Goal: Book appointment/travel/reservation

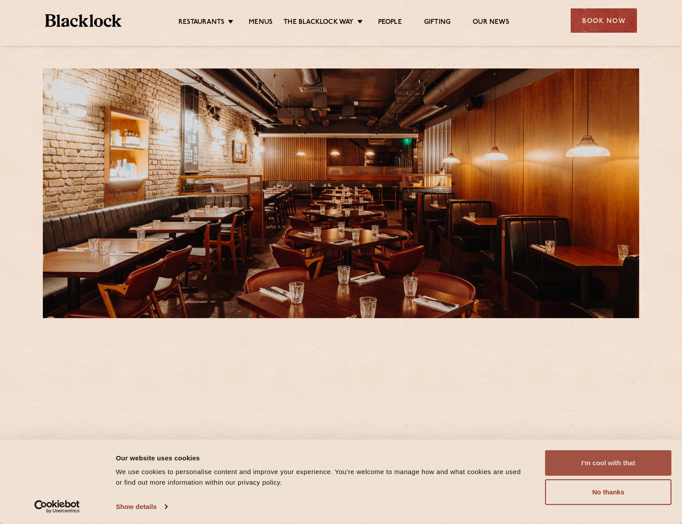
click at [611, 466] on button "I'm cool with that" at bounding box center [608, 463] width 126 height 26
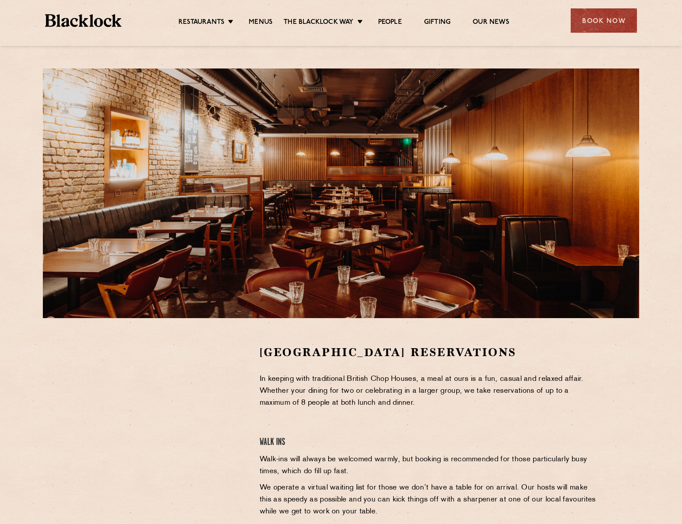
click at [662, 361] on section "Covent Garden Reservations In keeping with traditional British Chop Houses, a m…" at bounding box center [341, 476] width 682 height 316
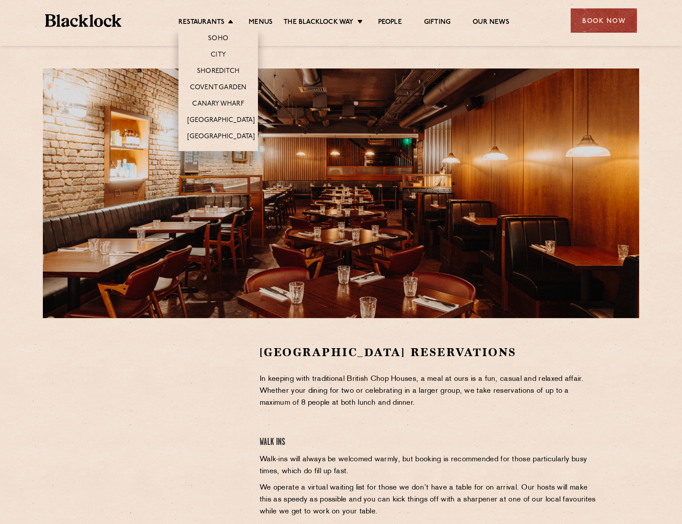
click at [227, 19] on li "Restaurants Soho City Shoreditch Covent Garden Canary Wharf Manchester Birmingh…" at bounding box center [207, 23] width 59 height 10
click at [224, 84] on link "Covent Garden" at bounding box center [218, 88] width 57 height 10
